Goal: Task Accomplishment & Management: Complete application form

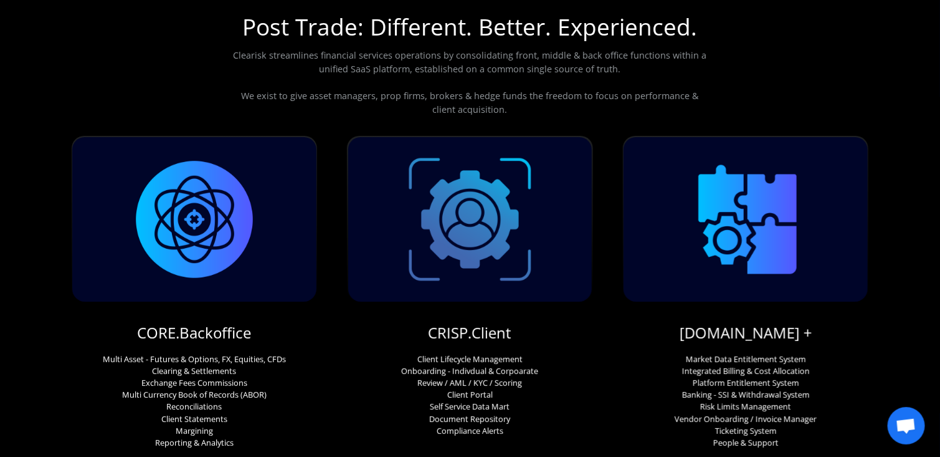
scroll to position [125, 0]
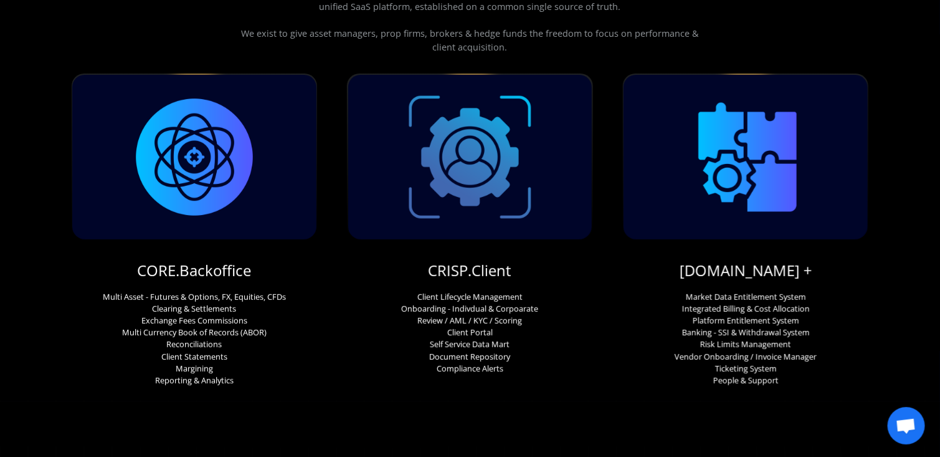
click at [185, 267] on link "CORE.Backoffice" at bounding box center [194, 270] width 114 height 21
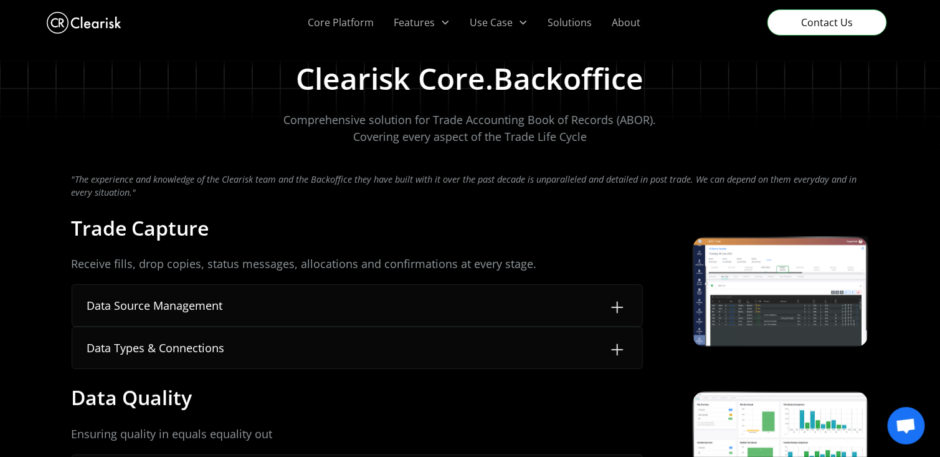
click at [619, 303] on img at bounding box center [617, 307] width 20 height 20
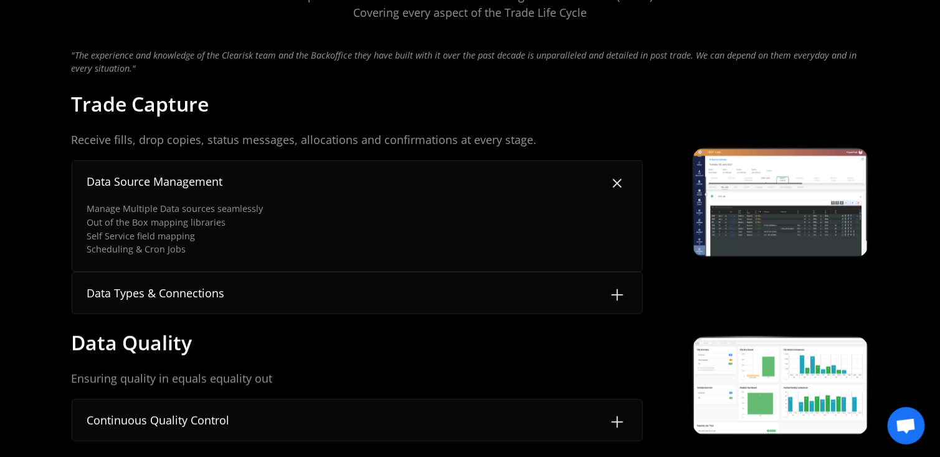
scroll to position [125, 0]
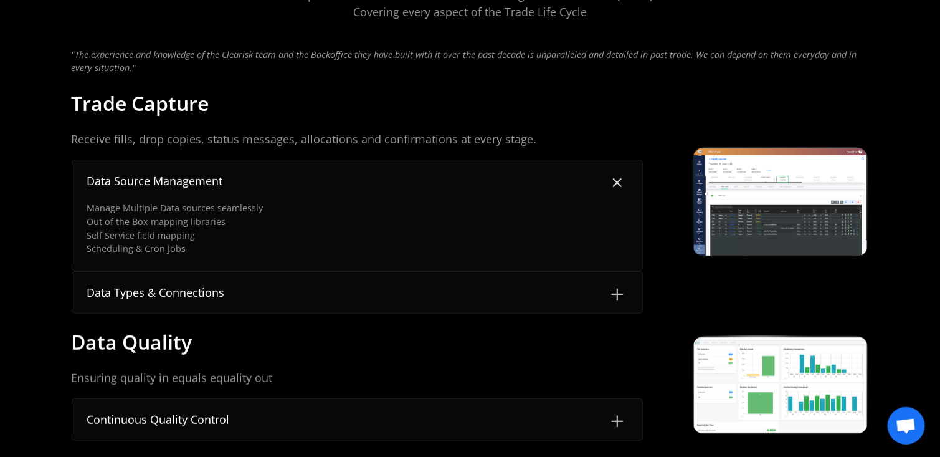
click at [618, 293] on img at bounding box center [617, 294] width 20 height 20
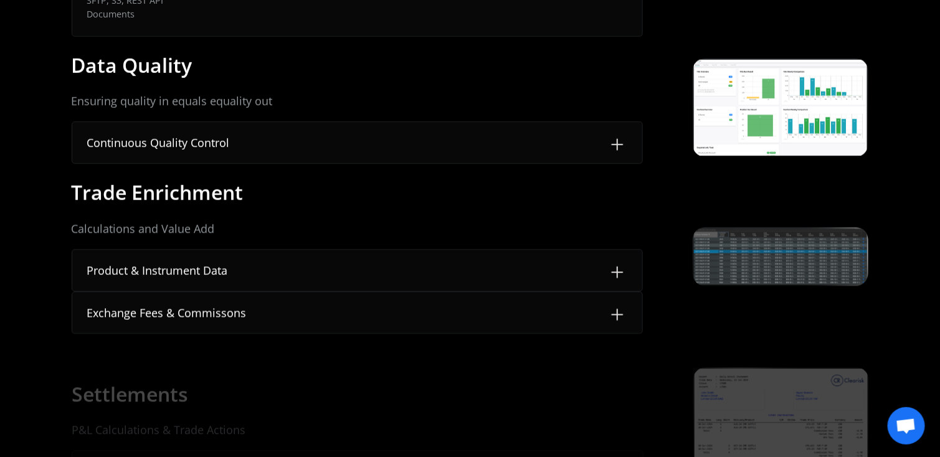
scroll to position [498, 0]
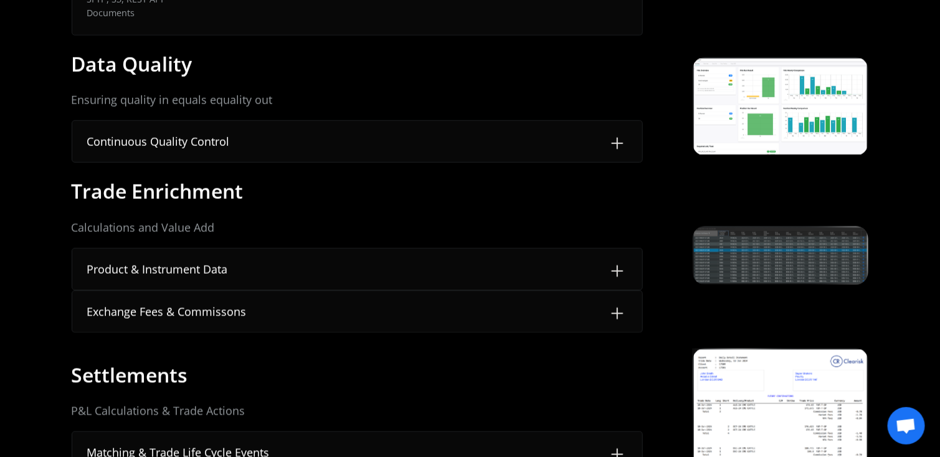
click at [620, 266] on img at bounding box center [617, 271] width 20 height 20
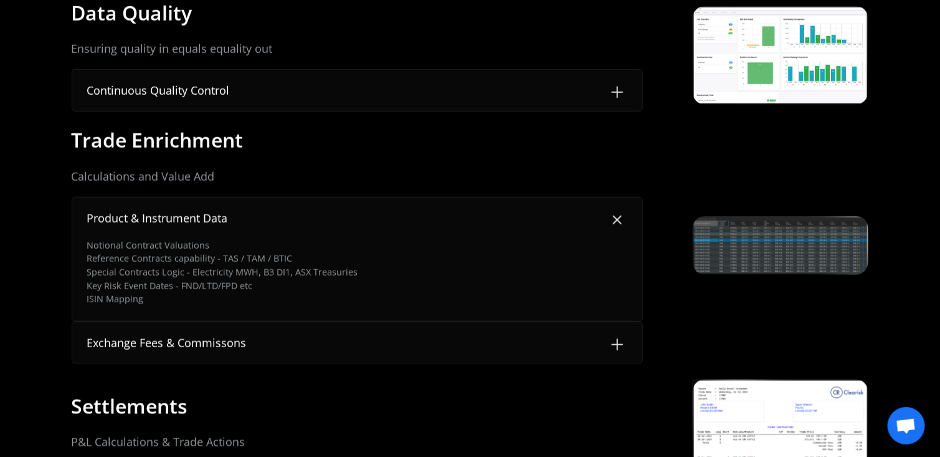
scroll to position [623, 0]
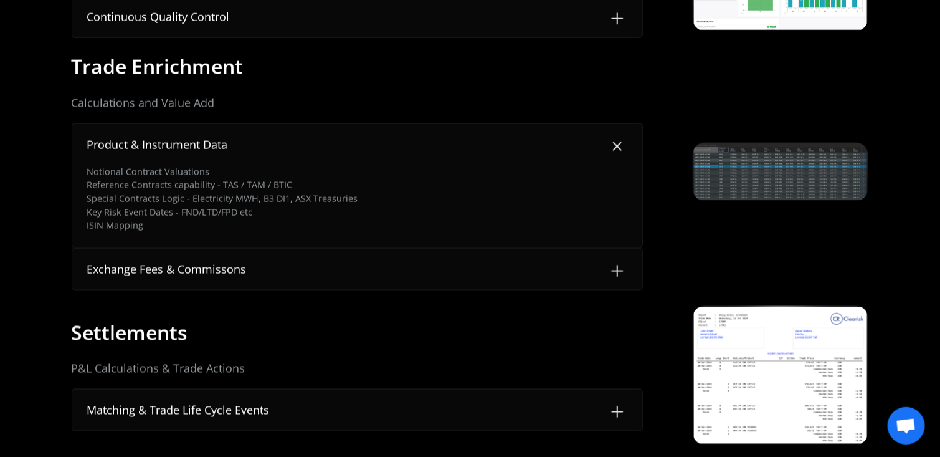
click at [619, 271] on img at bounding box center [617, 271] width 20 height 20
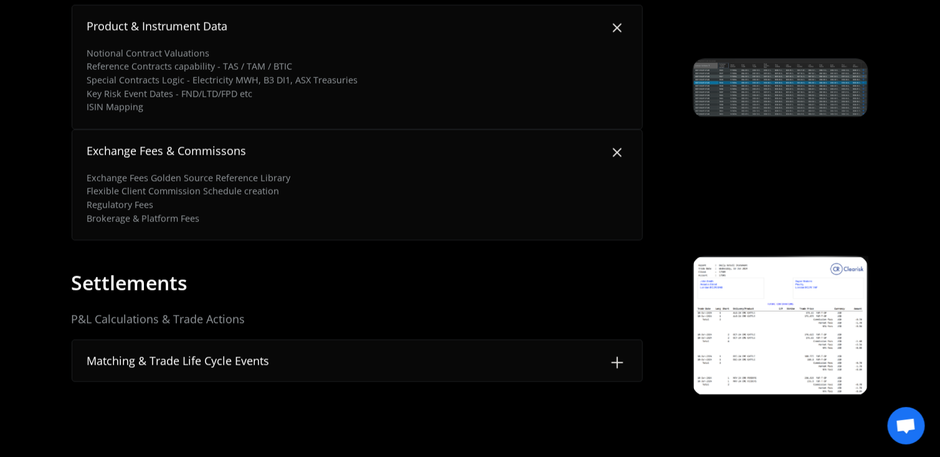
scroll to position [748, 0]
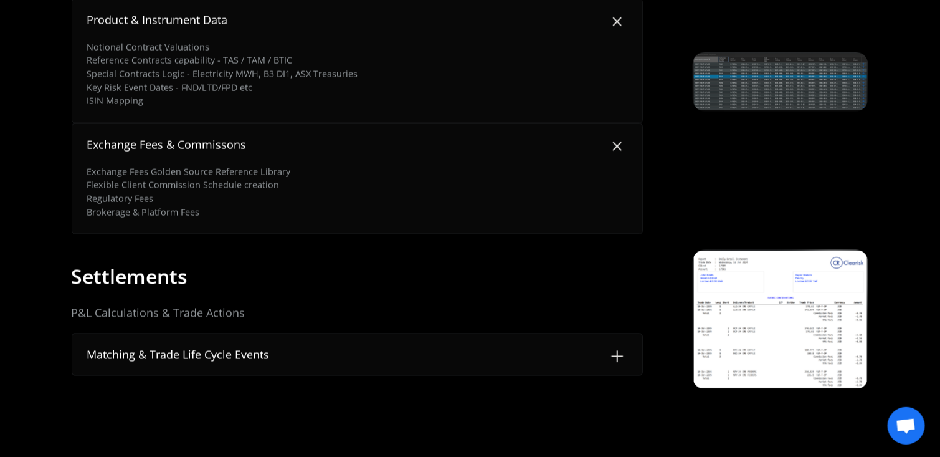
click at [613, 357] on img at bounding box center [617, 356] width 20 height 20
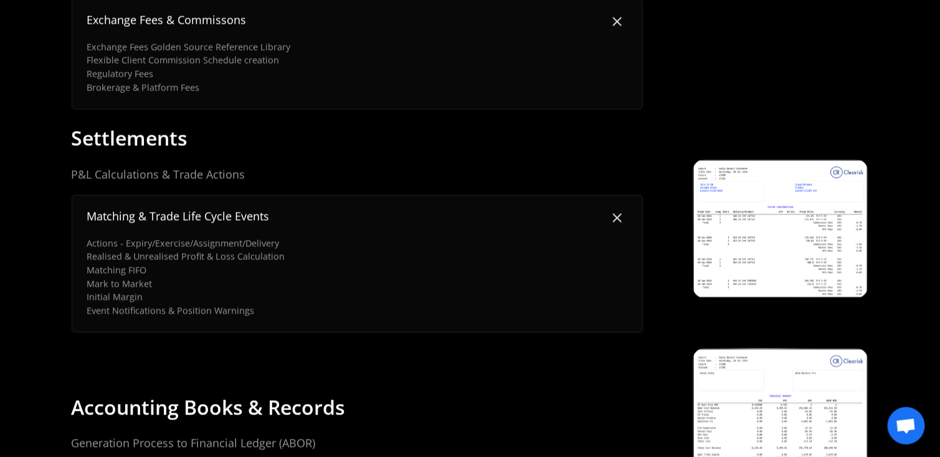
scroll to position [997, 0]
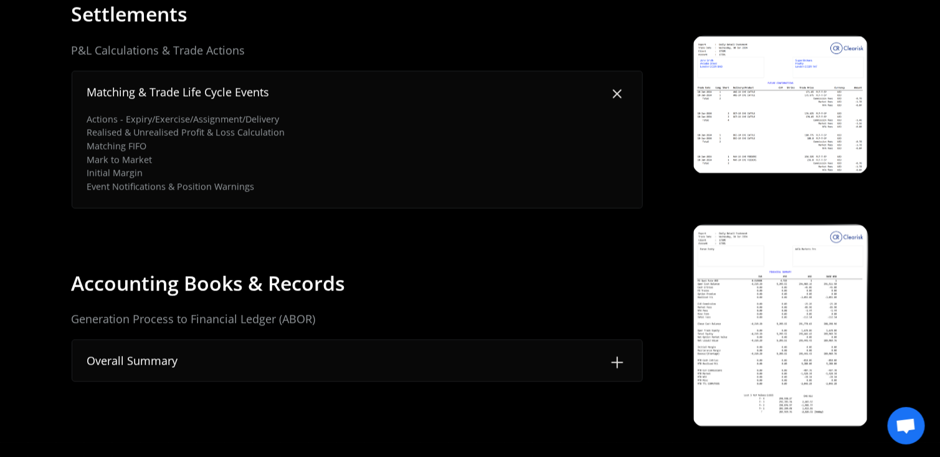
click at [760, 143] on img at bounding box center [780, 104] width 173 height 136
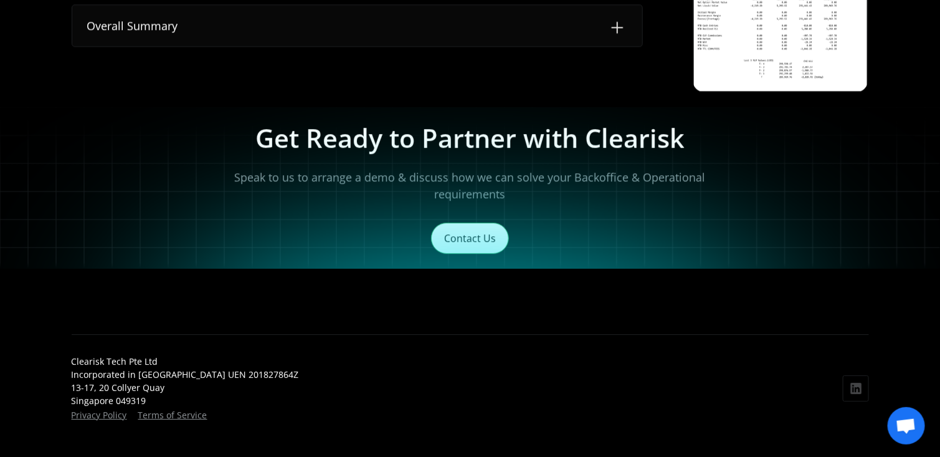
scroll to position [1344, 0]
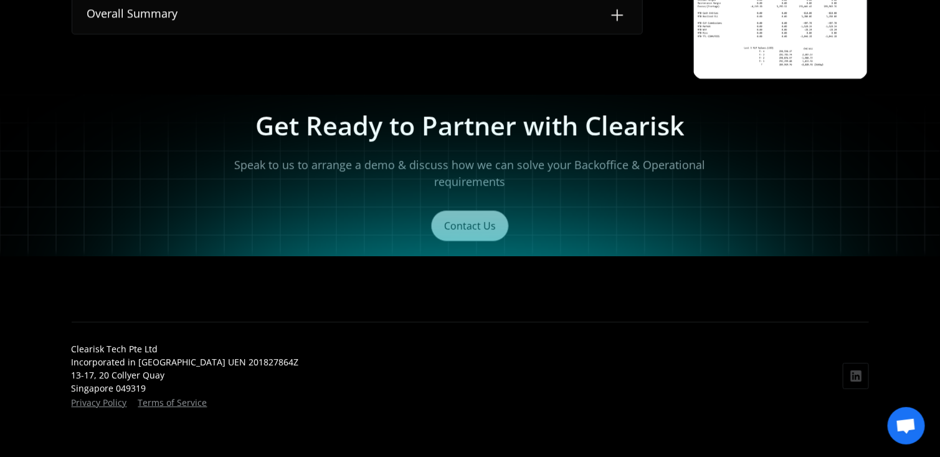
click at [482, 219] on link "Contact Us" at bounding box center [470, 225] width 78 height 31
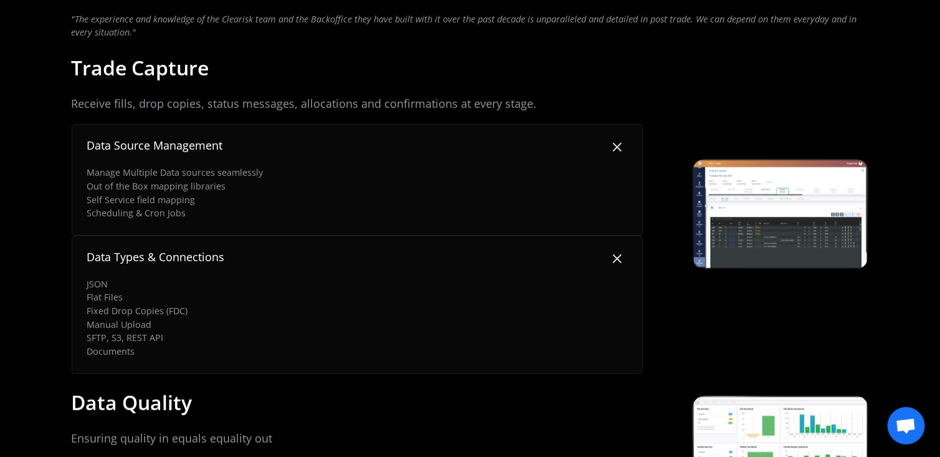
scroll to position [0, 0]
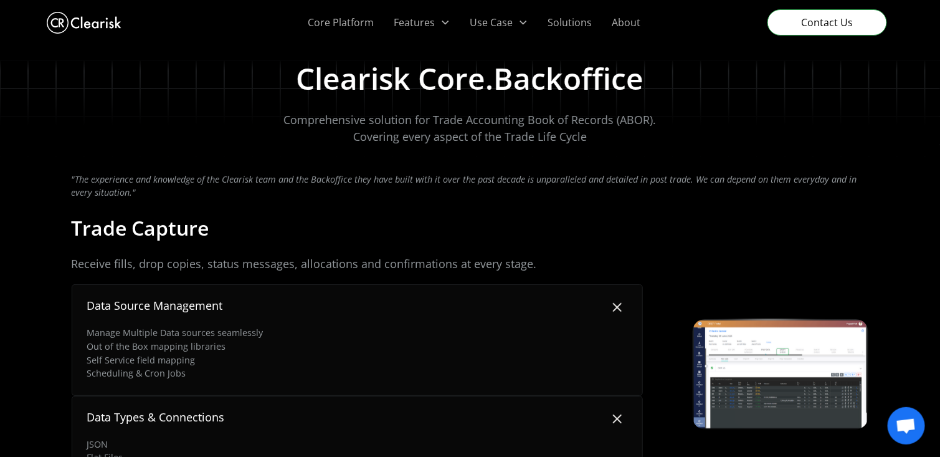
click at [346, 24] on link "Core Platform" at bounding box center [341, 22] width 86 height 45
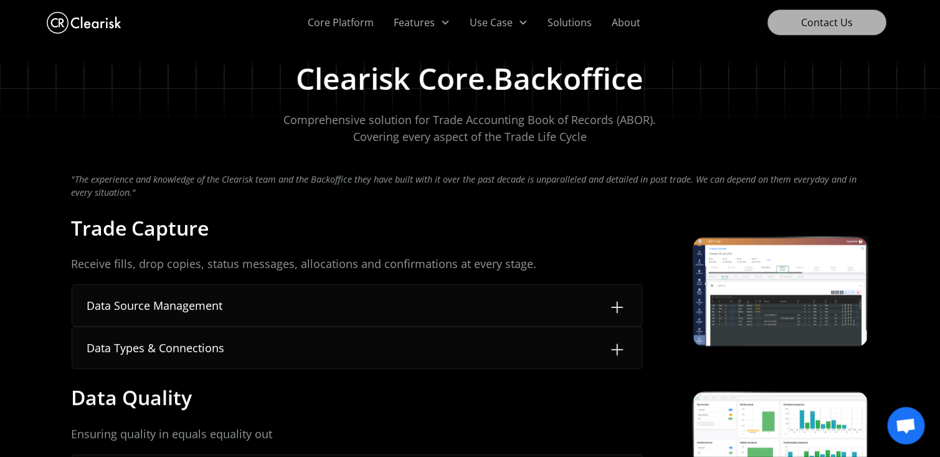
click at [819, 24] on link "Contact Us" at bounding box center [828, 22] width 120 height 26
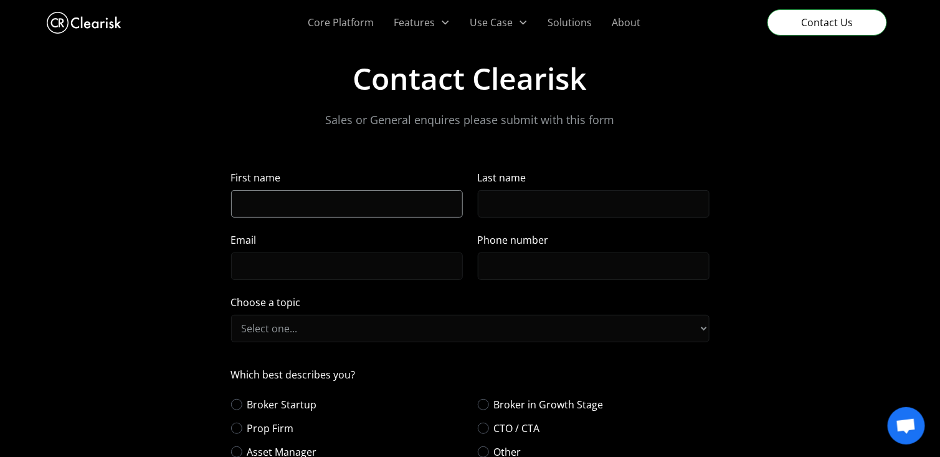
click at [341, 204] on input "First name" at bounding box center [347, 203] width 232 height 27
type input "[PERSON_NAME]"
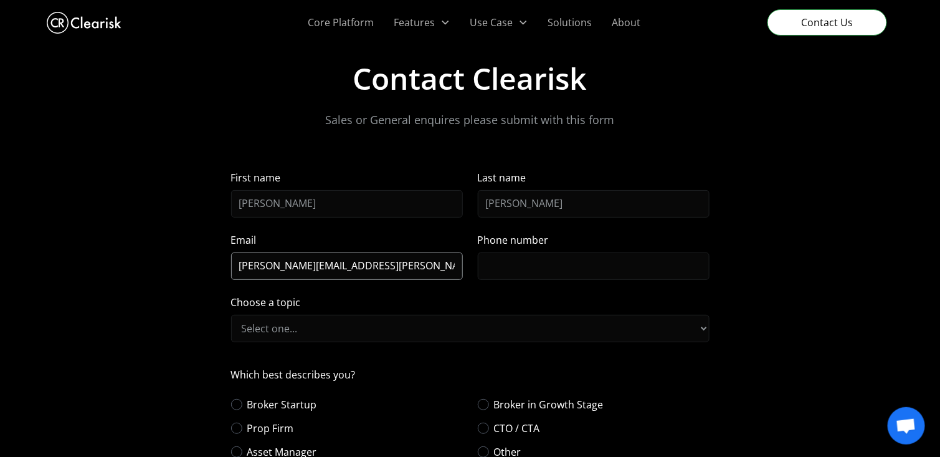
type input "[PERSON_NAME][EMAIL_ADDRESS][PERSON_NAME][DOMAIN_NAME]"
click at [525, 259] on input "Phone number" at bounding box center [594, 265] width 232 height 27
type input "[PHONE_NUMBER]"
click at [528, 328] on select "Select one... Post Trade Trade Accounting Client Management Workflows" at bounding box center [470, 328] width 479 height 27
select select "First"
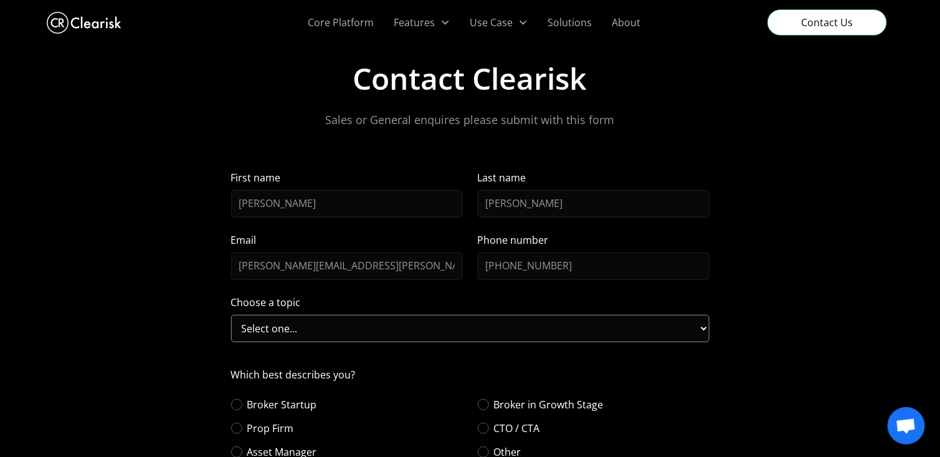
click at [231, 315] on select "Select one... Post Trade Trade Accounting Client Management Workflows" at bounding box center [470, 328] width 479 height 27
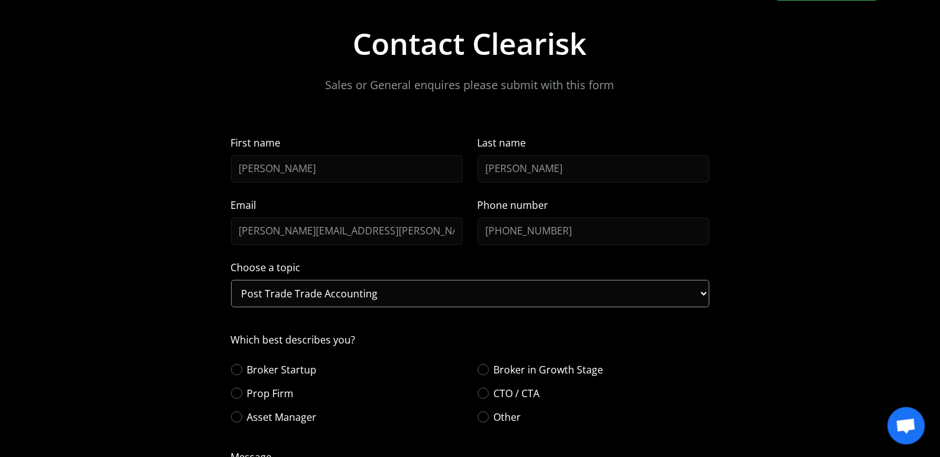
scroll to position [125, 0]
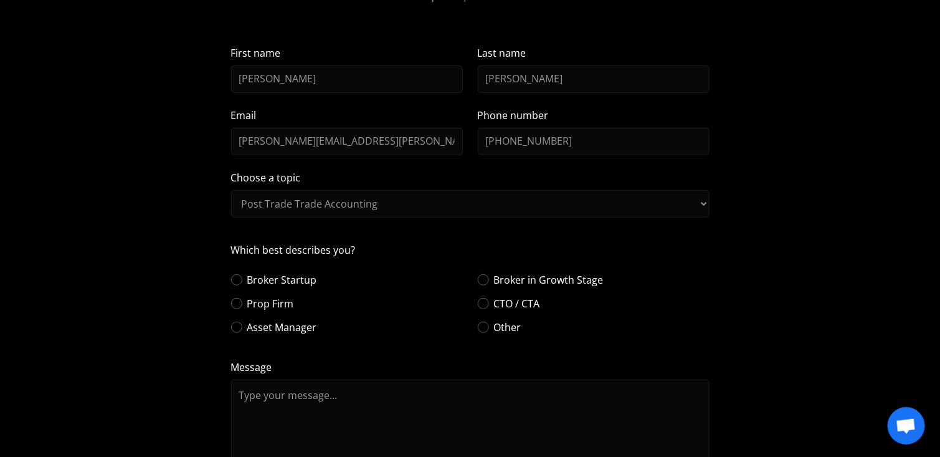
click at [483, 326] on div "Contact Form" at bounding box center [483, 326] width 11 height 11
click at [489, 326] on input "Other" at bounding box center [493, 327] width 8 height 8
radio input "true"
click at [368, 395] on textarea "Message" at bounding box center [470, 435] width 479 height 112
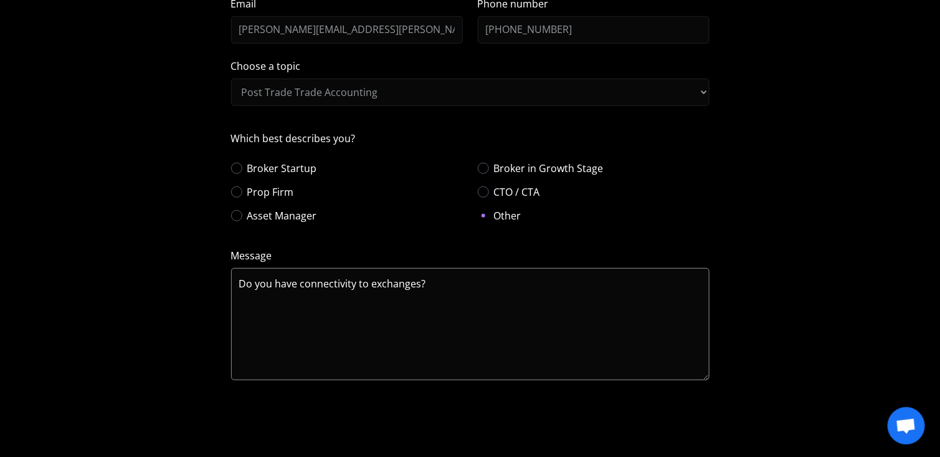
scroll to position [249, 0]
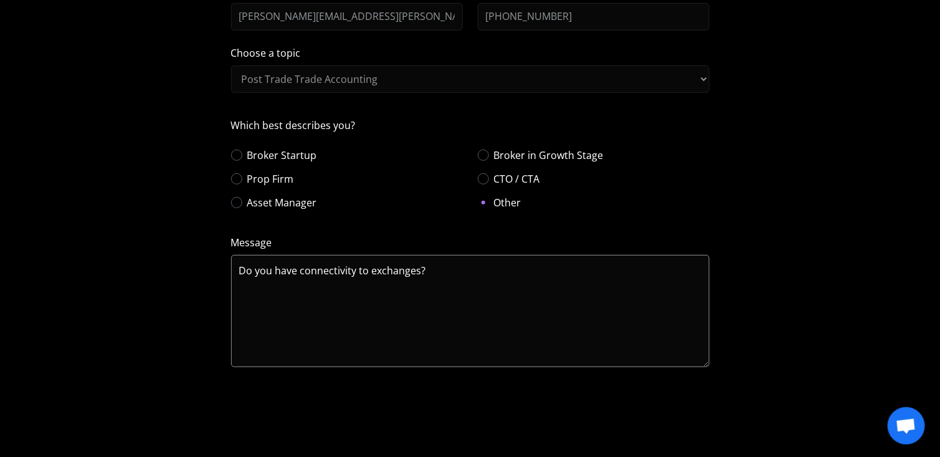
click at [447, 277] on textarea "Do you have connectivity to exchanges?" at bounding box center [470, 311] width 479 height 112
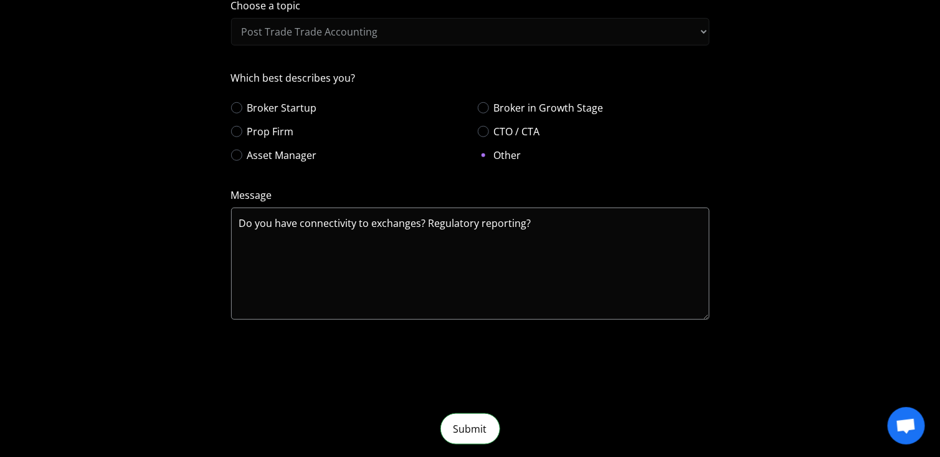
scroll to position [436, 0]
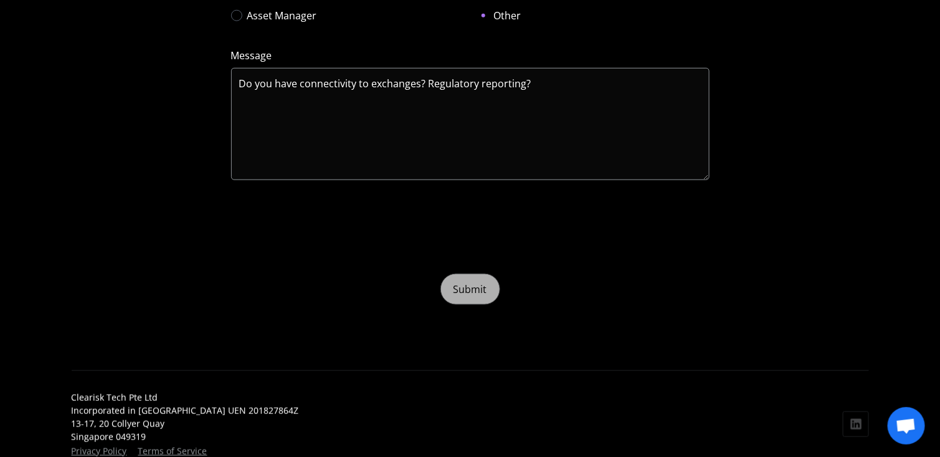
type textarea "Do you have connectivity to exchanges? Regulatory reporting?"
click at [462, 290] on input "Submit" at bounding box center [471, 289] width 60 height 31
type input "Please wait..."
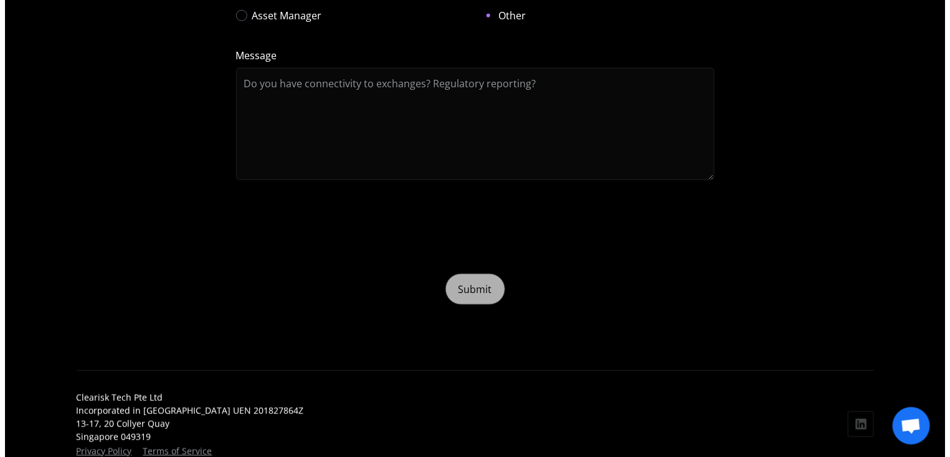
scroll to position [0, 0]
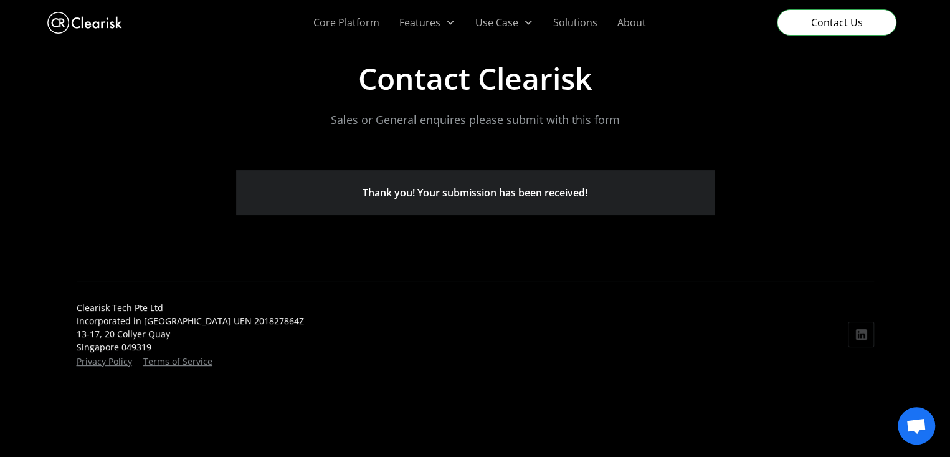
click at [88, 26] on img "home" at bounding box center [84, 23] width 75 height 28
